Goal: Task Accomplishment & Management: Use online tool/utility

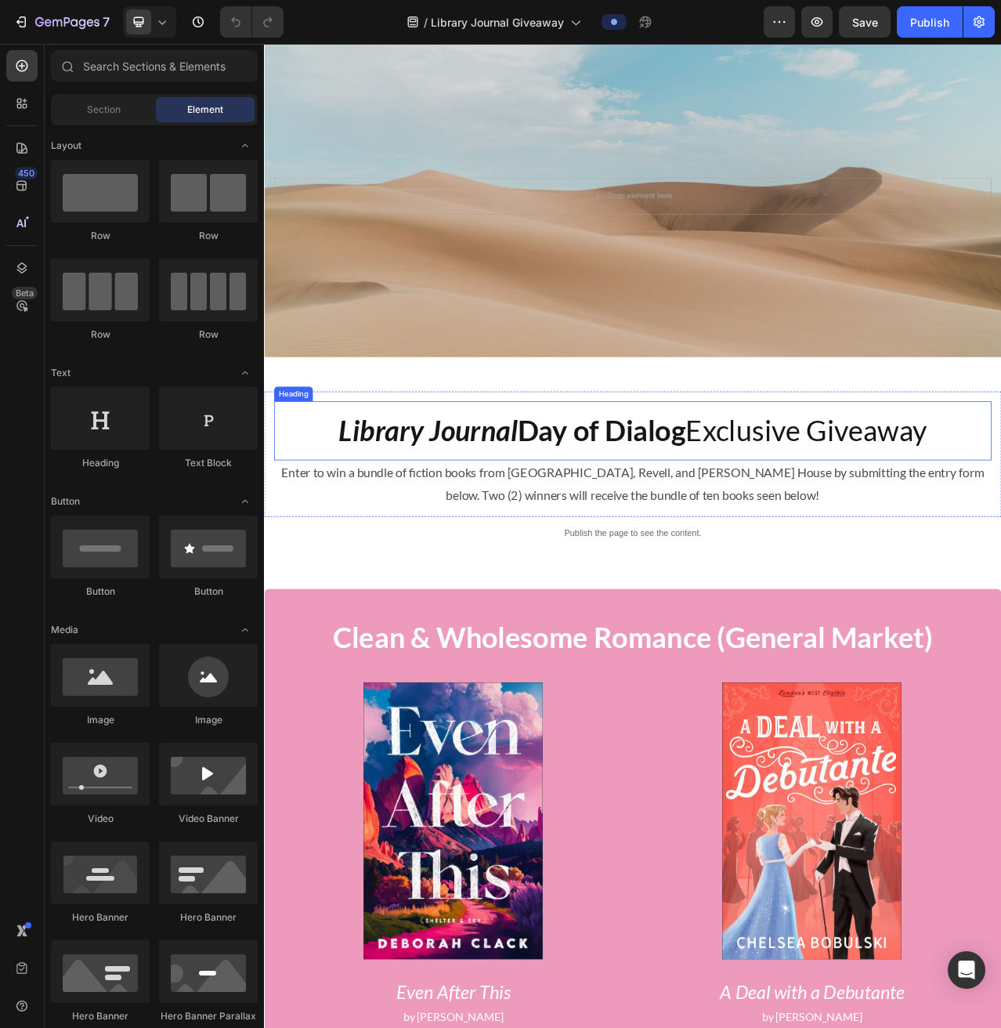
scroll to position [78, 0]
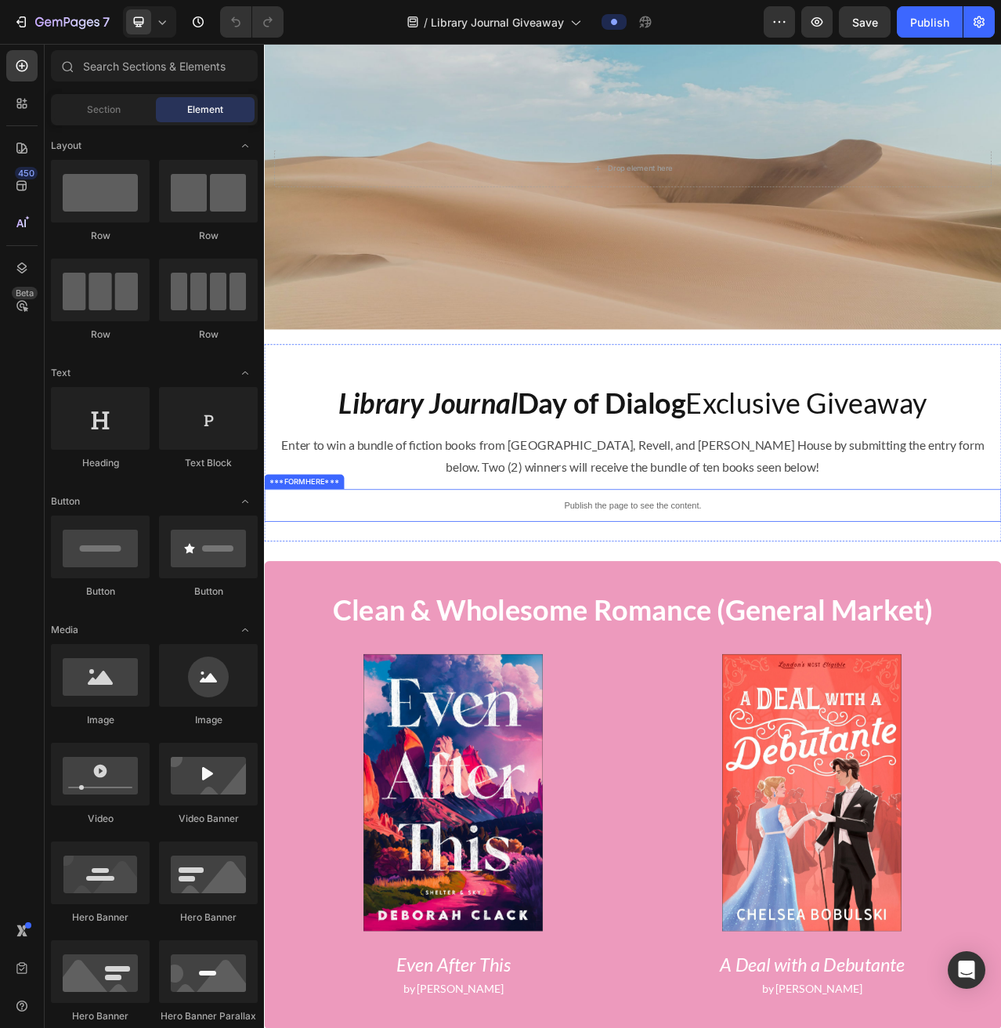
click at [717, 628] on p "Publish the page to see the content." at bounding box center [734, 632] width 940 height 16
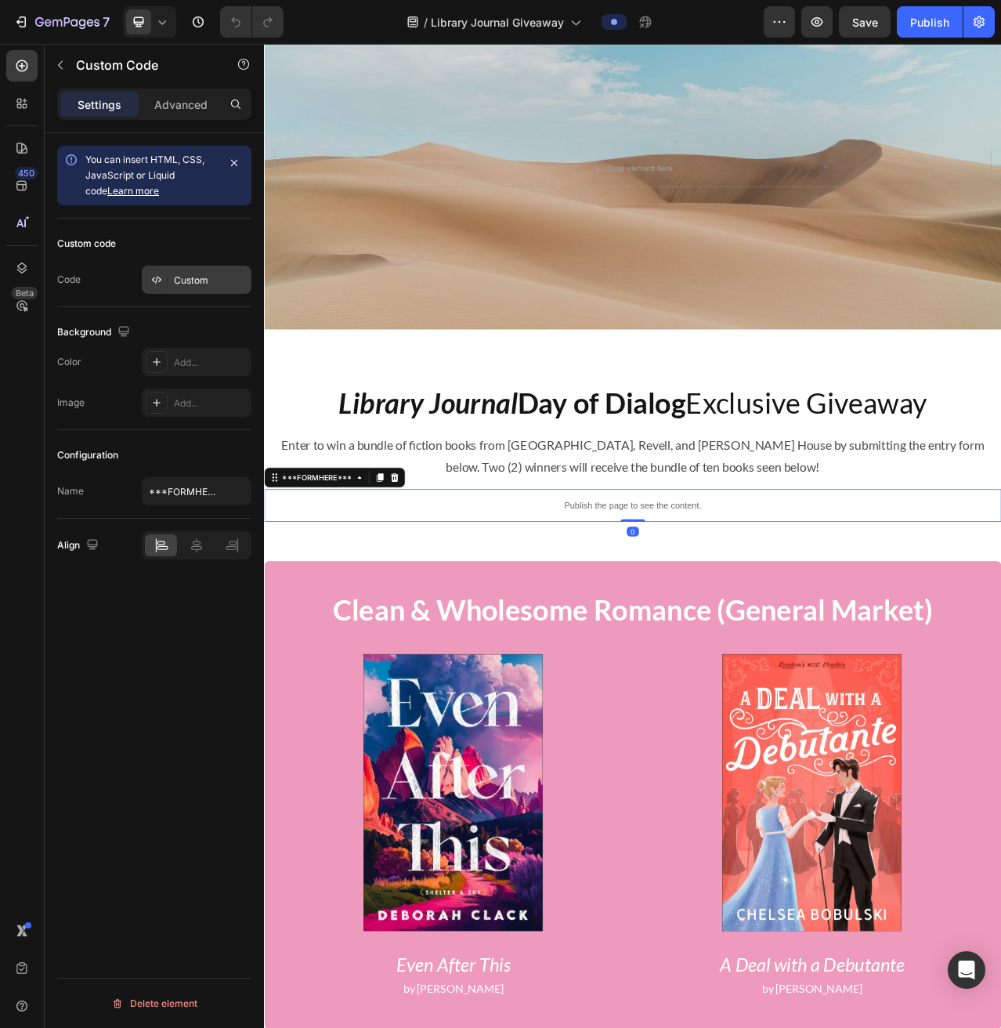
click at [174, 277] on div "Custom" at bounding box center [211, 280] width 74 height 14
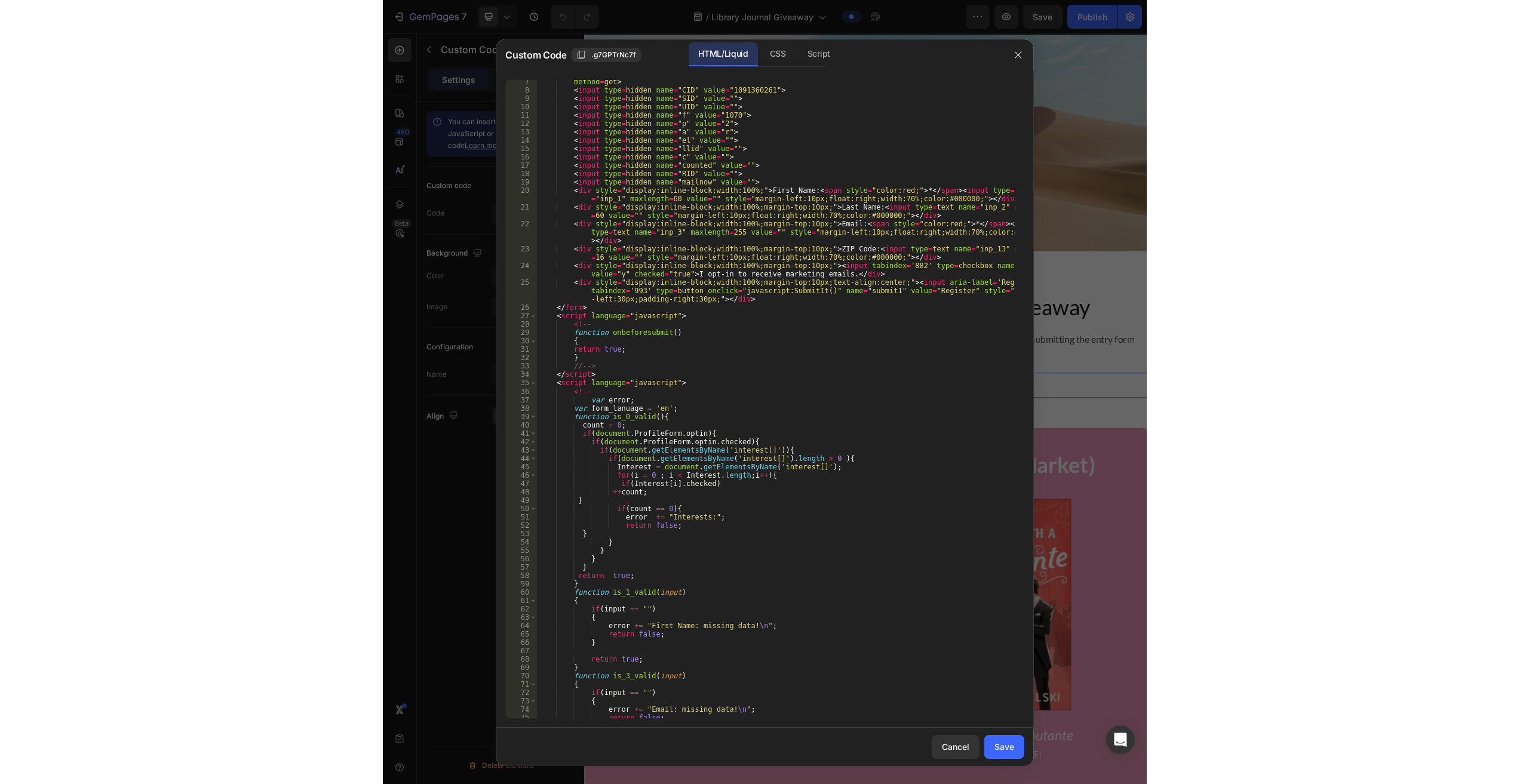
scroll to position [0, 0]
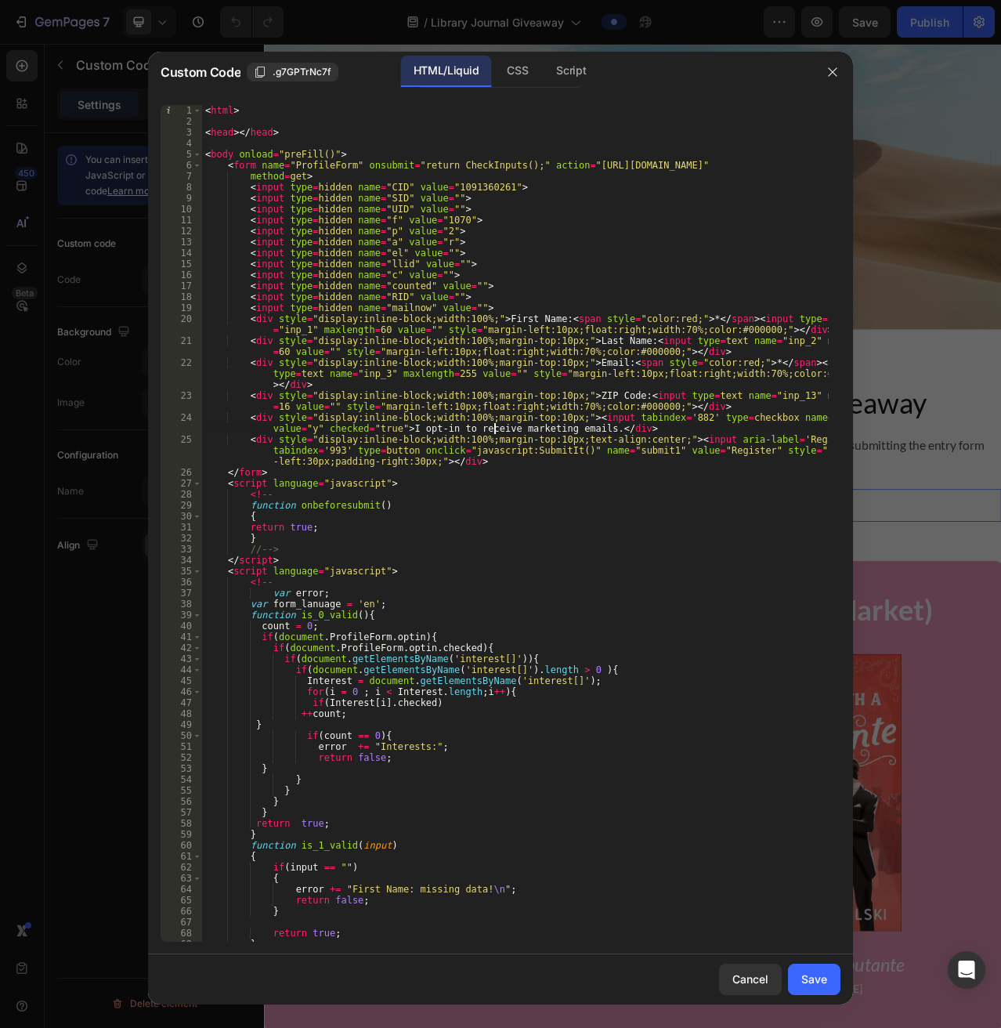
click at [495, 427] on div "< html > < head > </ head > < body onload = "preFill()" > < form name = "Profil…" at bounding box center [515, 534] width 627 height 859
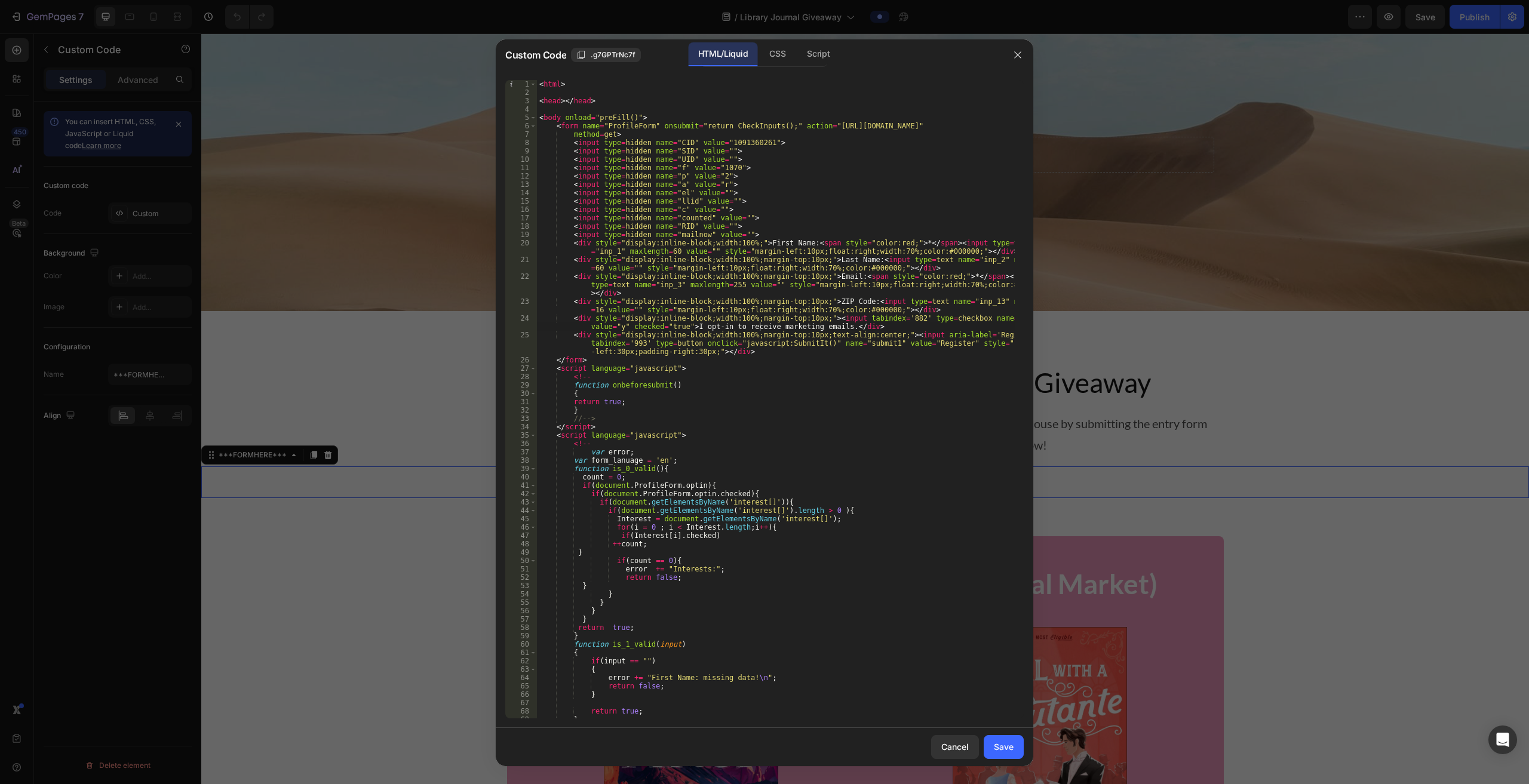
click at [694, 328] on div "< html > < head > </ head > < body onload = "preFill()" > < form name = "Profil…" at bounding box center [775, 408] width 478 height 655
click at [763, 325] on div "< html > < head > </ head > < body onload = "preFill()" > < form name = "Profil…" at bounding box center [775, 408] width 478 height 655
paste textarea "By completing this form, I agree to receive communications from [PERSON_NAME] B…"
click at [694, 328] on div "< html > < head > </ head > < body onload = "preFill()" > < form name = "Profil…" at bounding box center [775, 408] width 478 height 655
click at [763, 342] on div "< html > < head > </ head > < body onload = "preFill()" > < form name = "Profil…" at bounding box center [775, 408] width 478 height 655
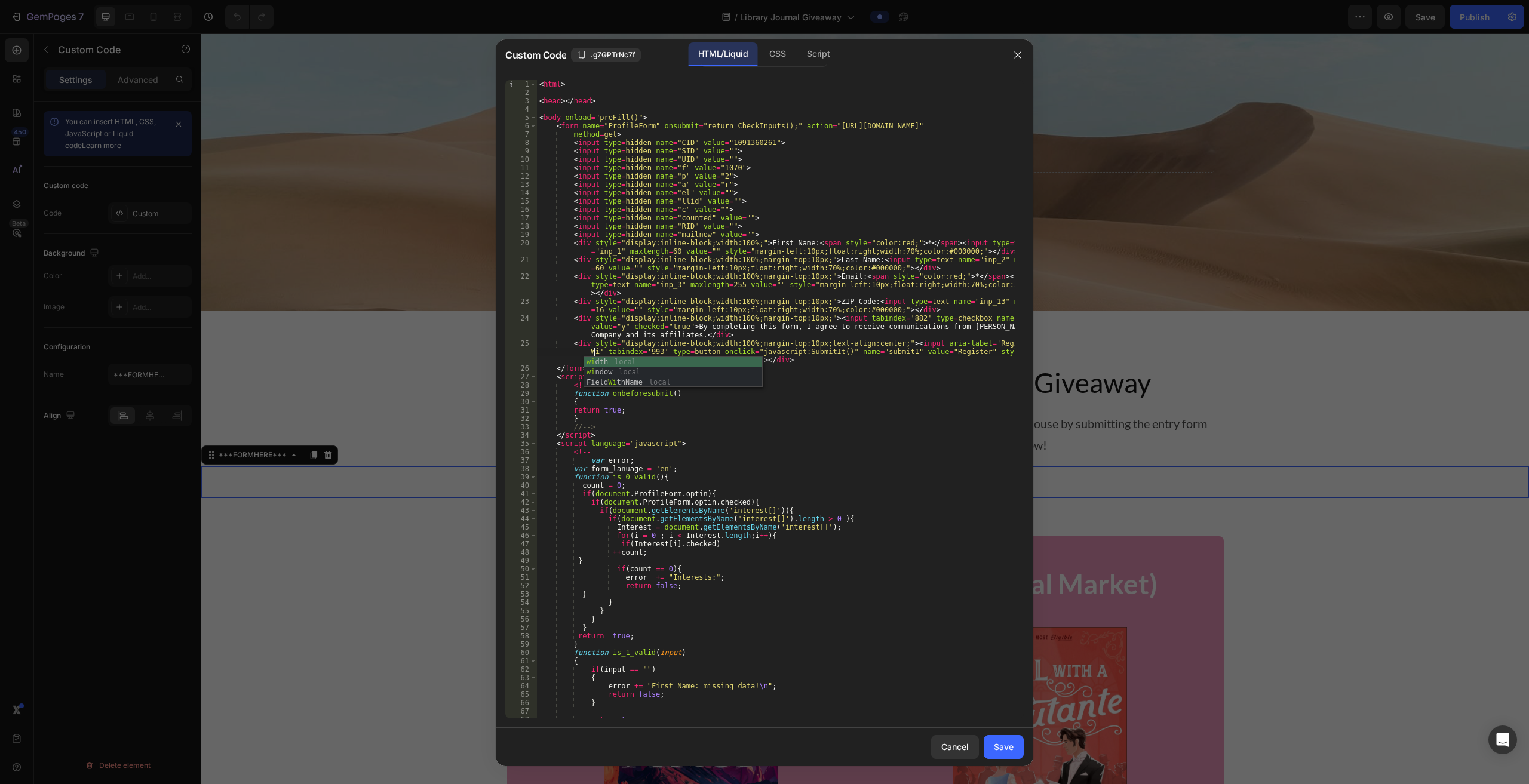
scroll to position [0, 40]
click at [763, 373] on div "< html > < head > </ head > < body onload = "preFill()" > < form name = "Profil…" at bounding box center [775, 408] width 478 height 655
type textarea "<script language="javascript">"
click at [763, 743] on div "Save" at bounding box center [1004, 747] width 20 height 12
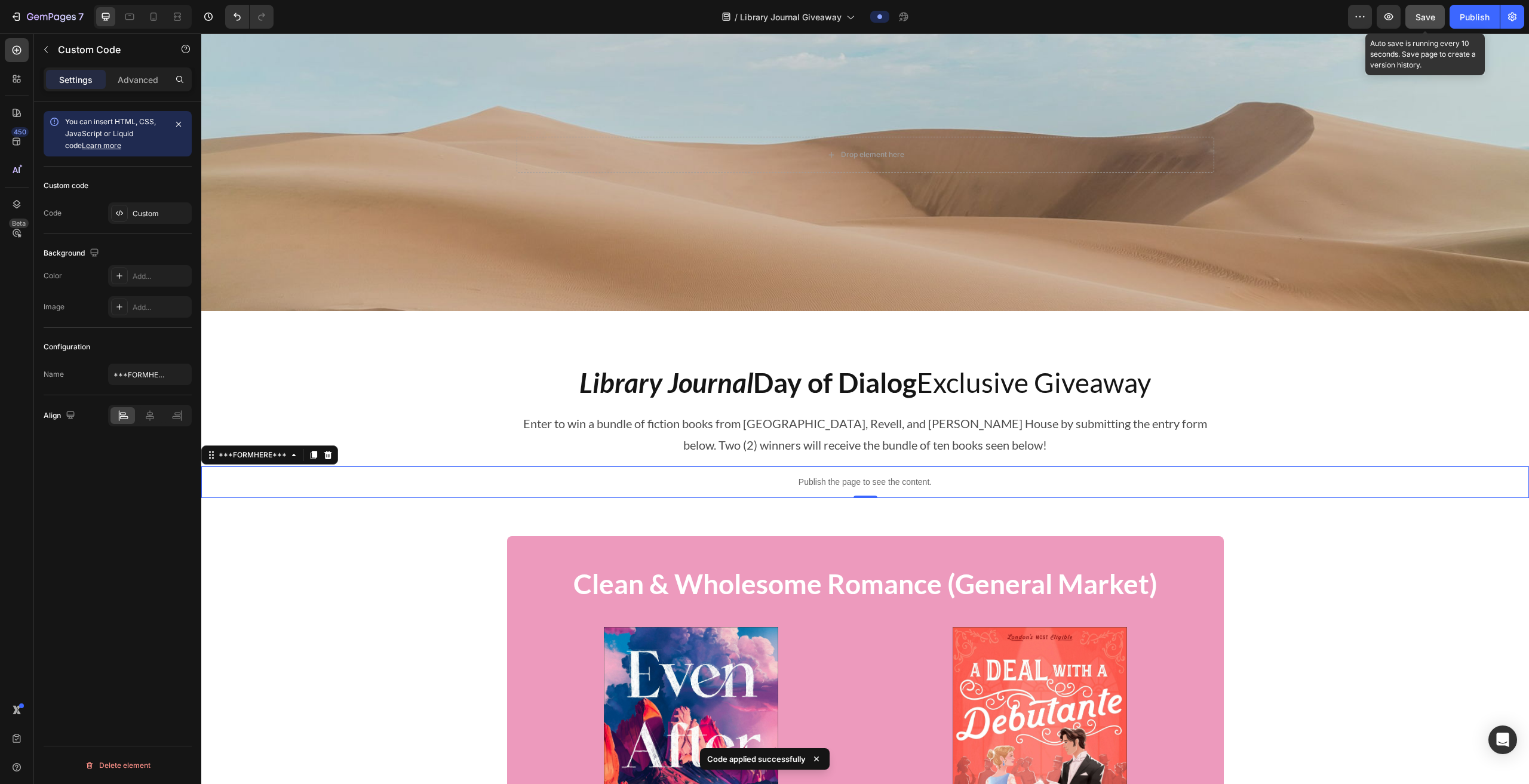
click at [763, 21] on span "Save" at bounding box center [1425, 17] width 20 height 10
click at [763, 14] on icon "button" at bounding box center [1389, 17] width 12 height 12
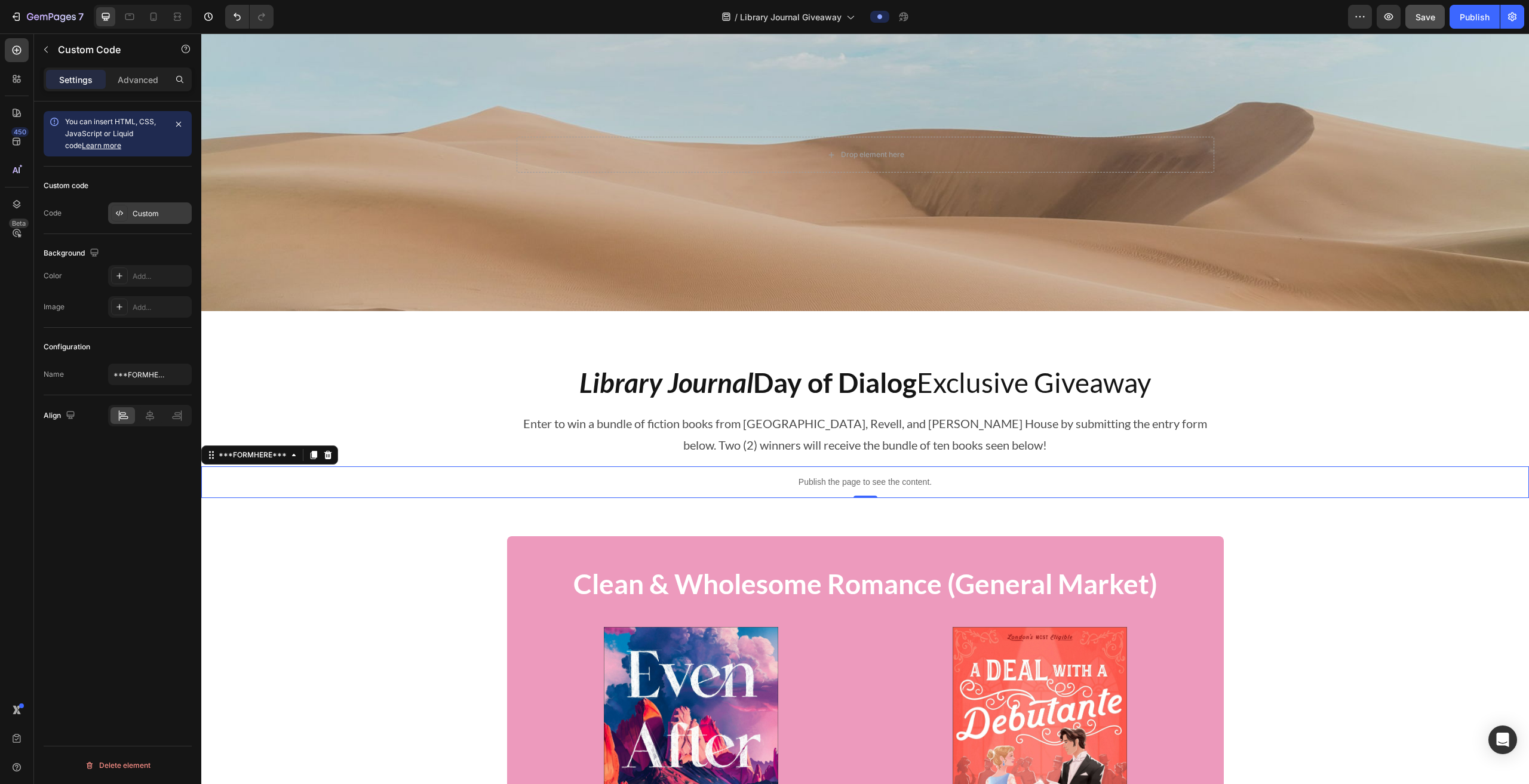
click at [149, 212] on div "Custom" at bounding box center [161, 213] width 56 height 11
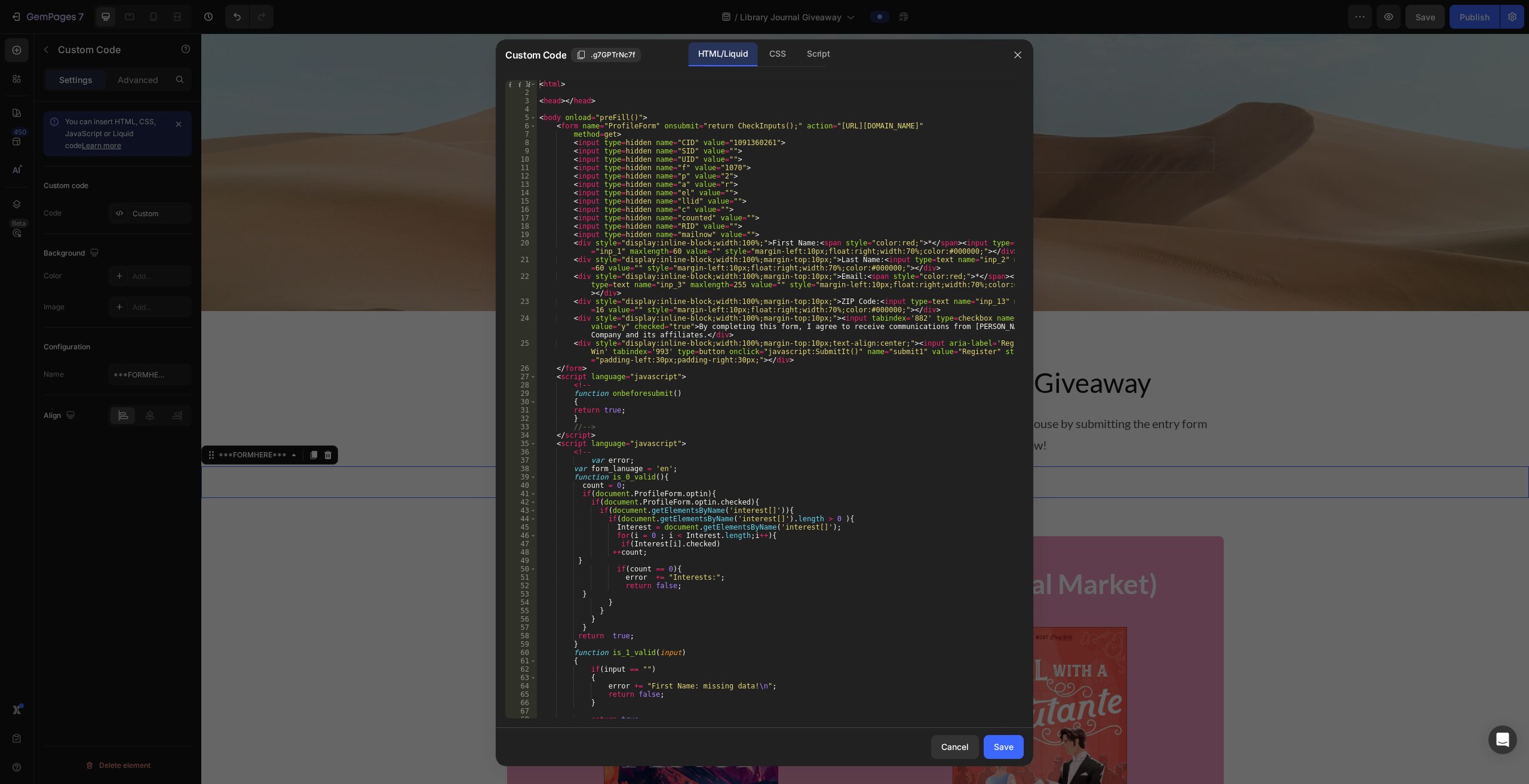
click at [763, 352] on div "< html > < head > </ head > < body onload = "preFill()" > < form name = "Profil…" at bounding box center [775, 408] width 478 height 655
type textarea "<div style="display:inline-block;width:100%;margin-top:10px;text-align:center;"…"
click at [763, 749] on div "Save" at bounding box center [1004, 747] width 20 height 12
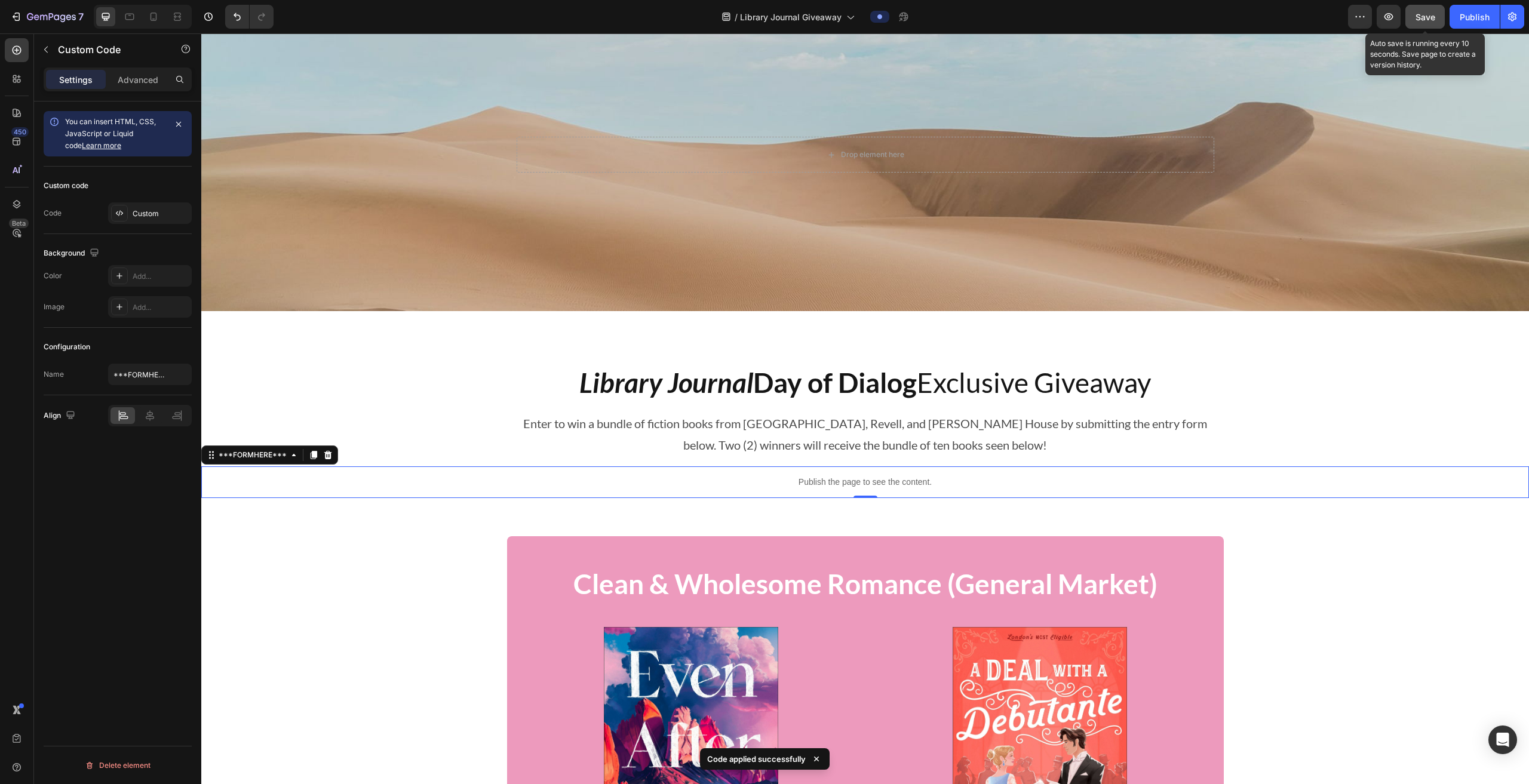
click at [763, 15] on span "Save" at bounding box center [1425, 17] width 20 height 10
click at [763, 18] on icon "button" at bounding box center [1388, 17] width 4 height 4
